Goal: Complete application form

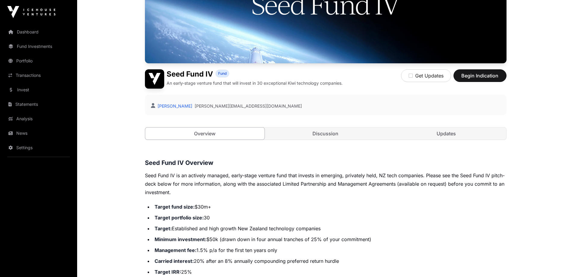
scroll to position [104, 0]
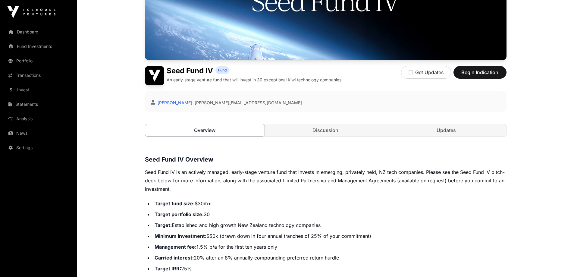
click at [208, 128] on link "Overview" at bounding box center [205, 130] width 120 height 13
click at [316, 130] on link "Discussion" at bounding box center [326, 130] width 120 height 12
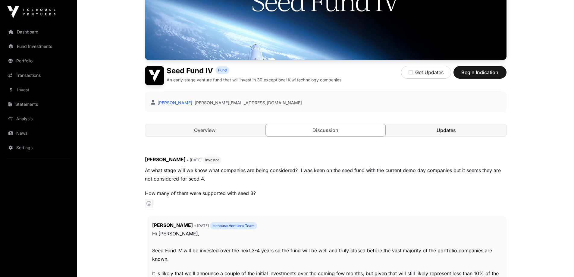
click at [434, 132] on link "Updates" at bounding box center [447, 130] width 120 height 12
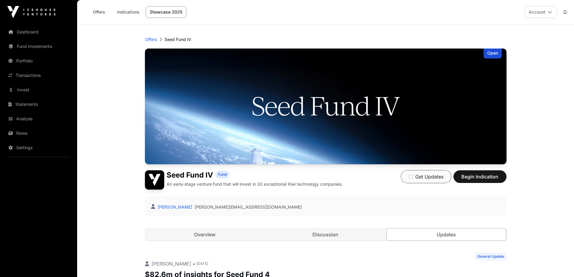
click at [431, 177] on button "Get Updates" at bounding box center [426, 176] width 50 height 13
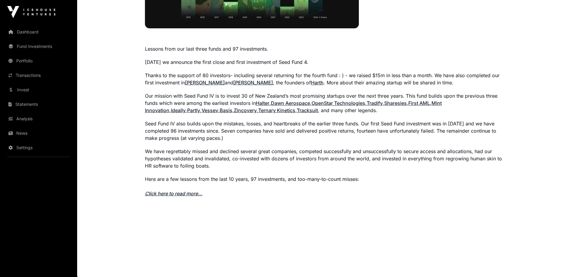
scroll to position [415, 0]
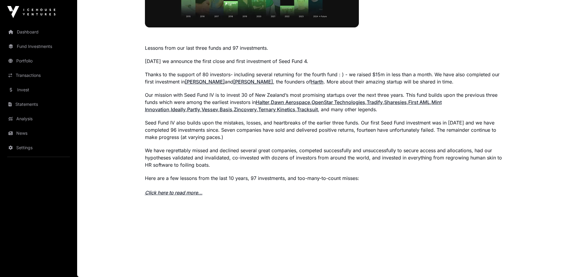
click at [169, 193] on link "Click here to read more..." at bounding box center [174, 193] width 58 height 6
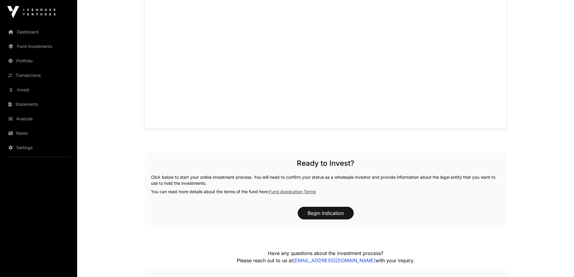
scroll to position [543, 0]
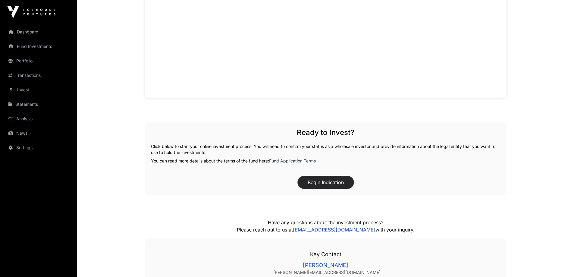
click at [328, 182] on button "Begin Indication" at bounding box center [326, 182] width 56 height 13
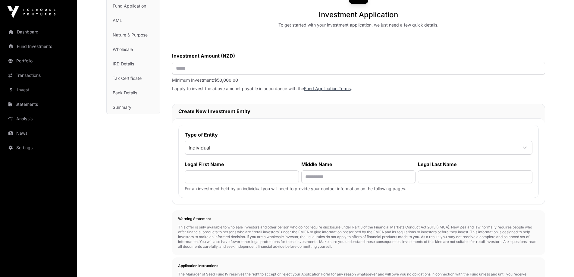
scroll to position [90, 0]
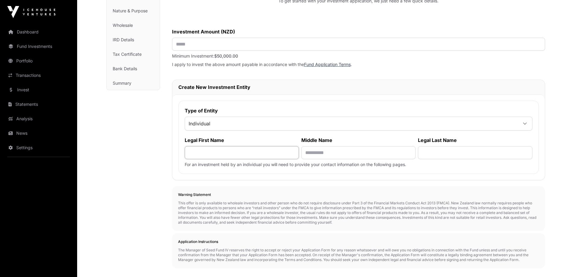
click at [195, 153] on input "text" at bounding box center [242, 152] width 114 height 13
type input "***"
type input "********"
type input "*******"
click at [321, 155] on input "text" at bounding box center [358, 152] width 114 height 13
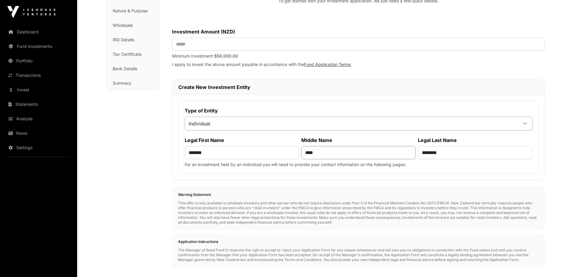
type input "****"
click at [524, 123] on icon at bounding box center [525, 124] width 4 height 4
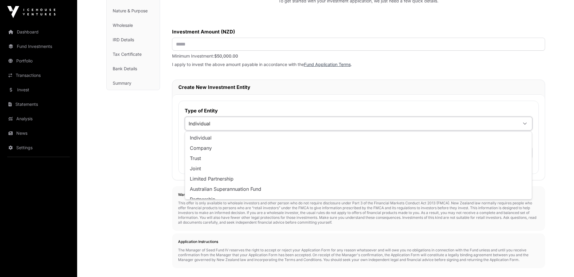
click at [513, 125] on span "Individual" at bounding box center [351, 123] width 333 height 11
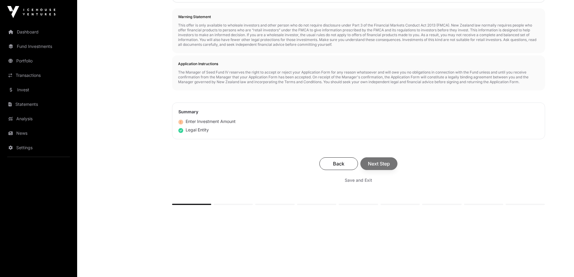
scroll to position [273, 0]
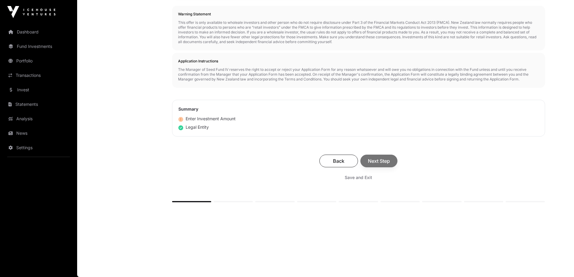
click at [379, 159] on div "Back Next Step" at bounding box center [358, 161] width 361 height 13
click at [365, 177] on span "Save and Exit" at bounding box center [358, 178] width 27 height 6
